Goal: Information Seeking & Learning: Learn about a topic

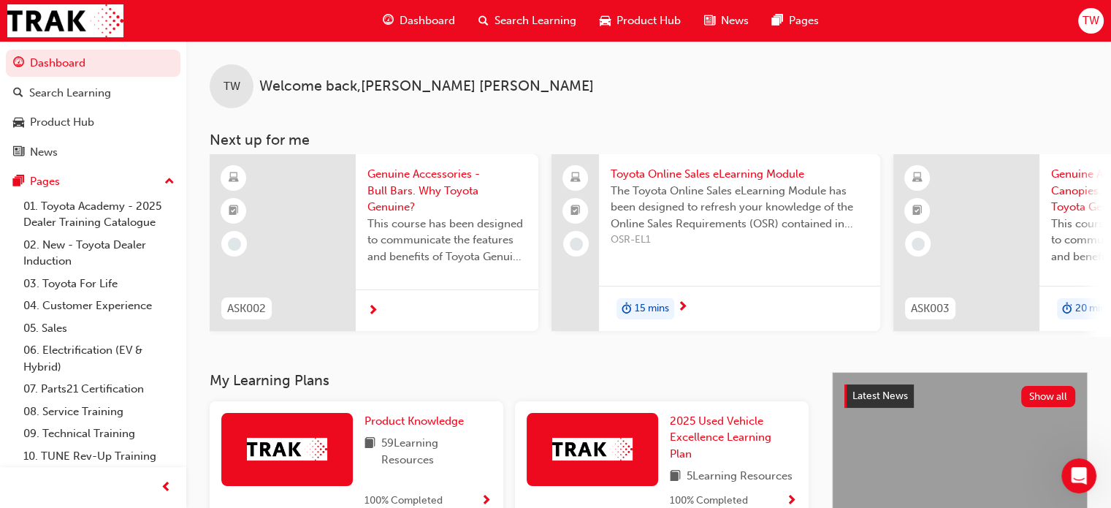
scroll to position [2061, 0]
click at [622, 93] on div "TW Welcome back , [PERSON_NAME]" at bounding box center [648, 74] width 925 height 67
click at [440, 23] on span "Dashboard" at bounding box center [427, 20] width 56 height 17
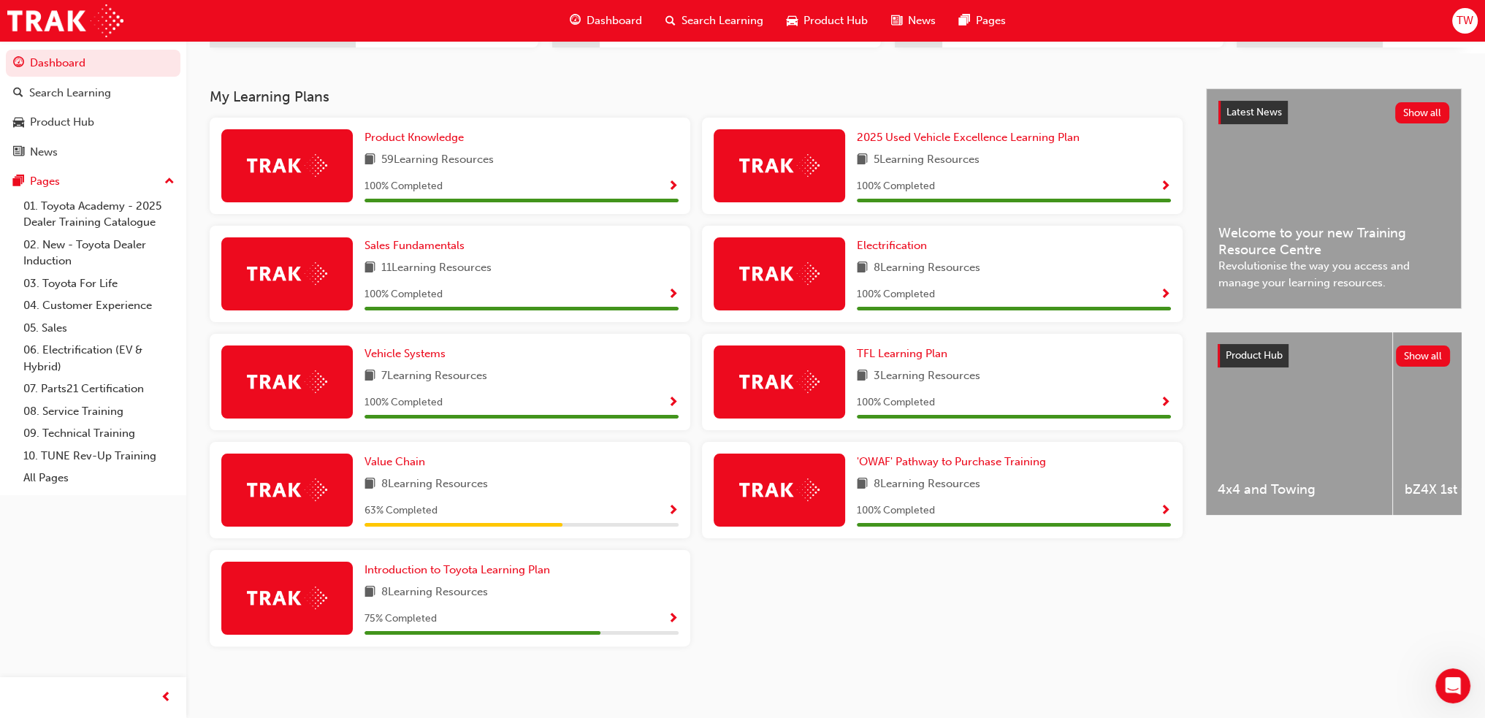
scroll to position [1978, 0]
click at [675, 507] on span "Show Progress" at bounding box center [672, 511] width 11 height 13
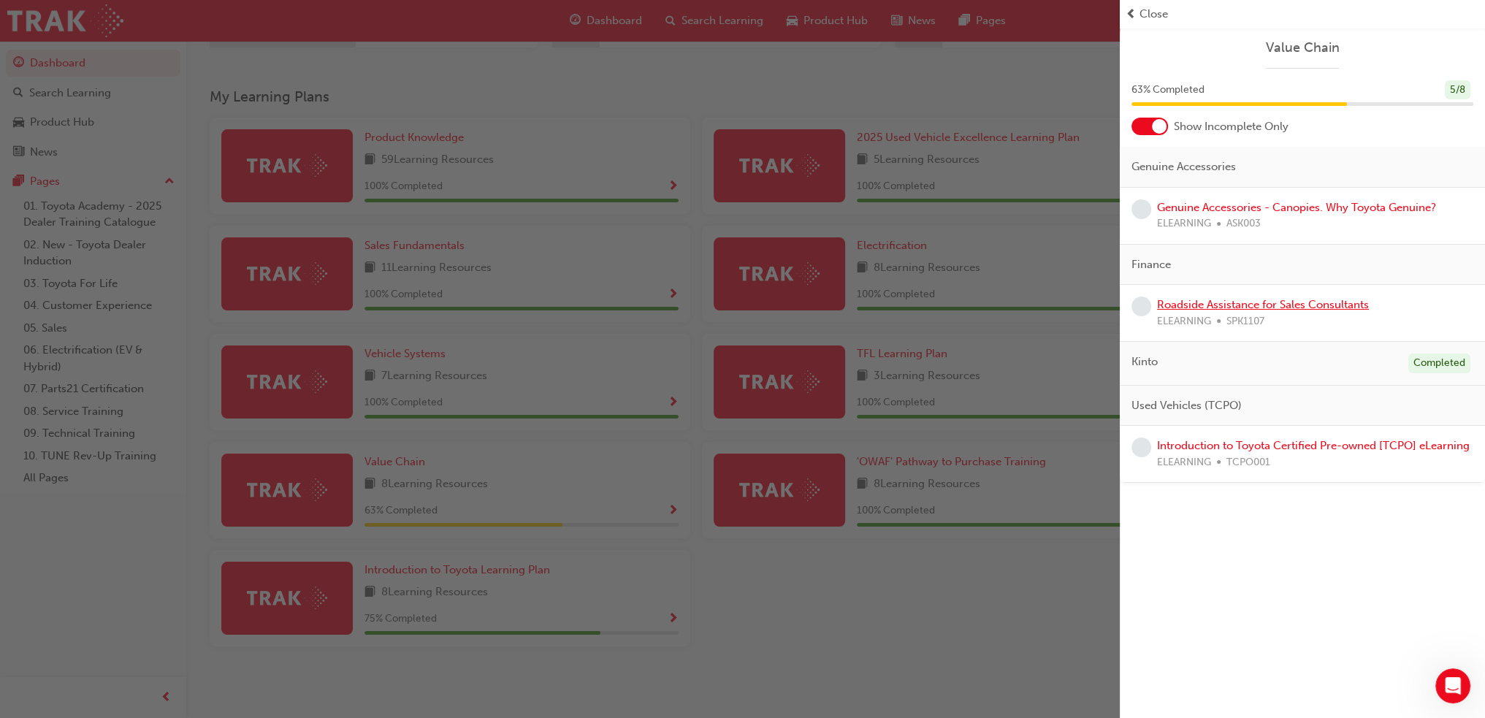
click at [1282, 305] on link "Roadside Assistance for Sales Consultants" at bounding box center [1263, 304] width 212 height 13
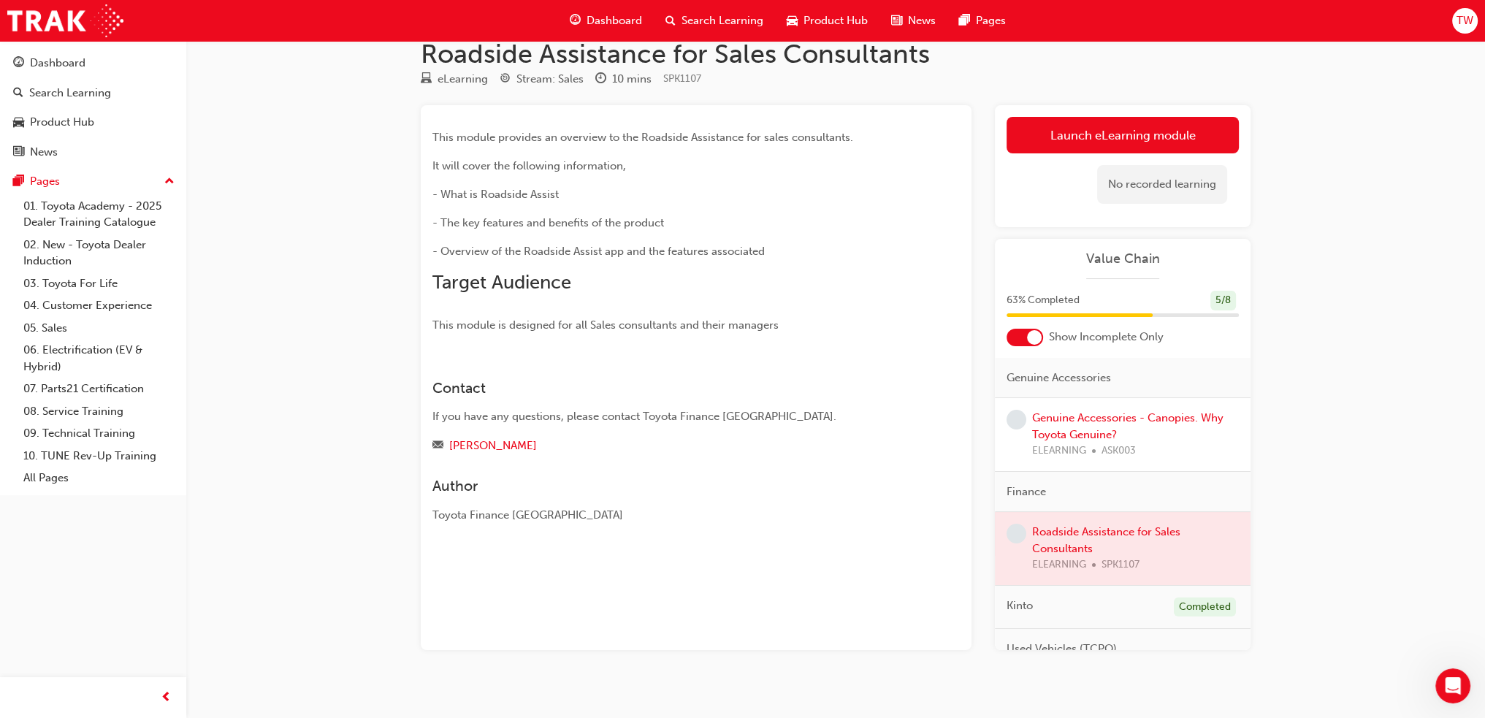
scroll to position [41, 0]
